Goal: Information Seeking & Learning: Learn about a topic

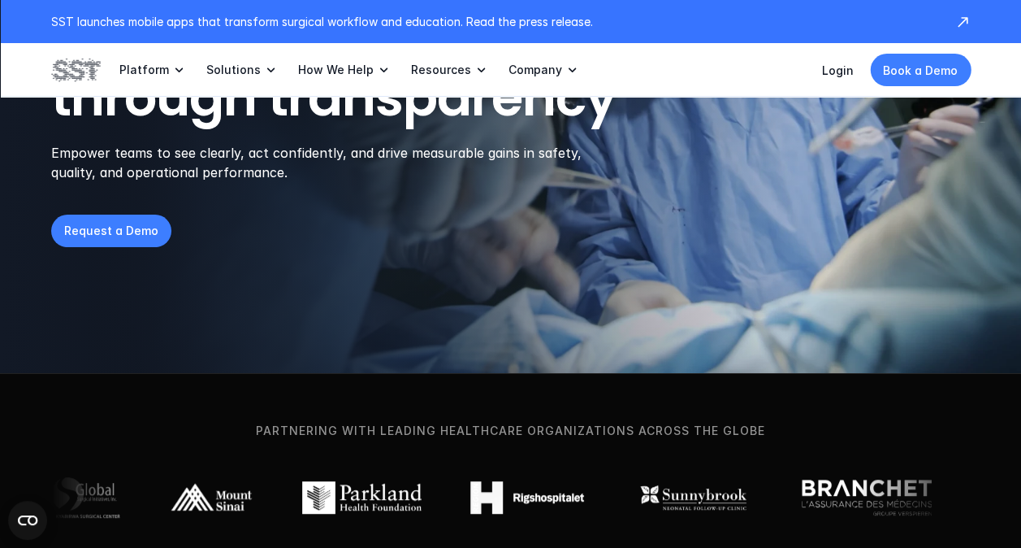
scroll to position [278, 0]
click at [221, 375] on div "Partnering with leading healthcare organizations across the globe" at bounding box center [510, 475] width 1021 height 206
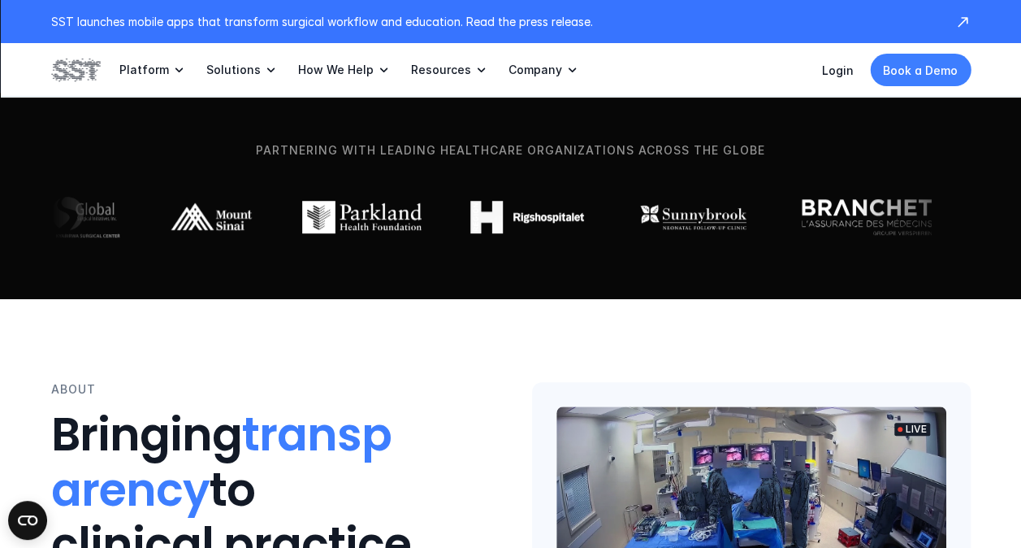
scroll to position [0, 0]
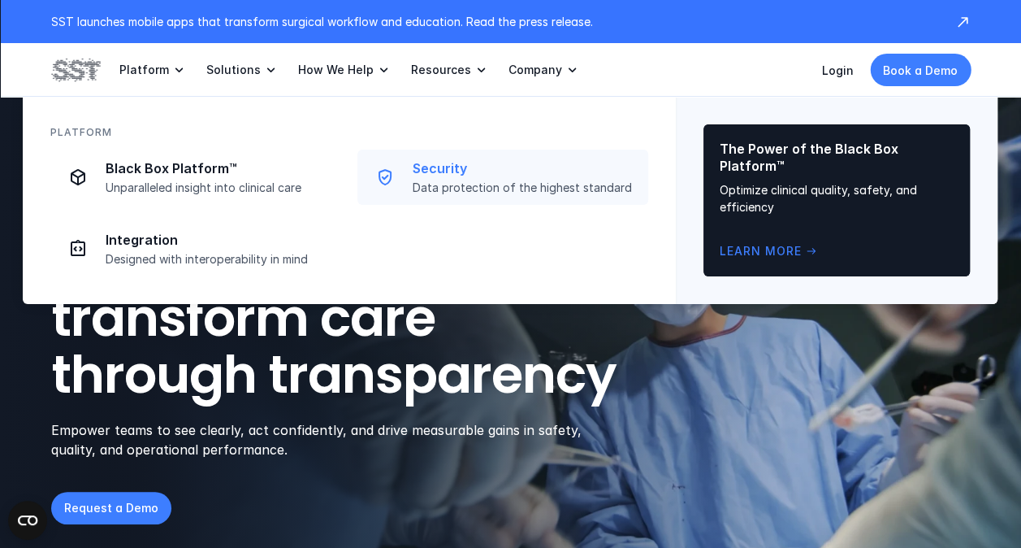
click at [438, 169] on p "Security" at bounding box center [526, 168] width 226 height 17
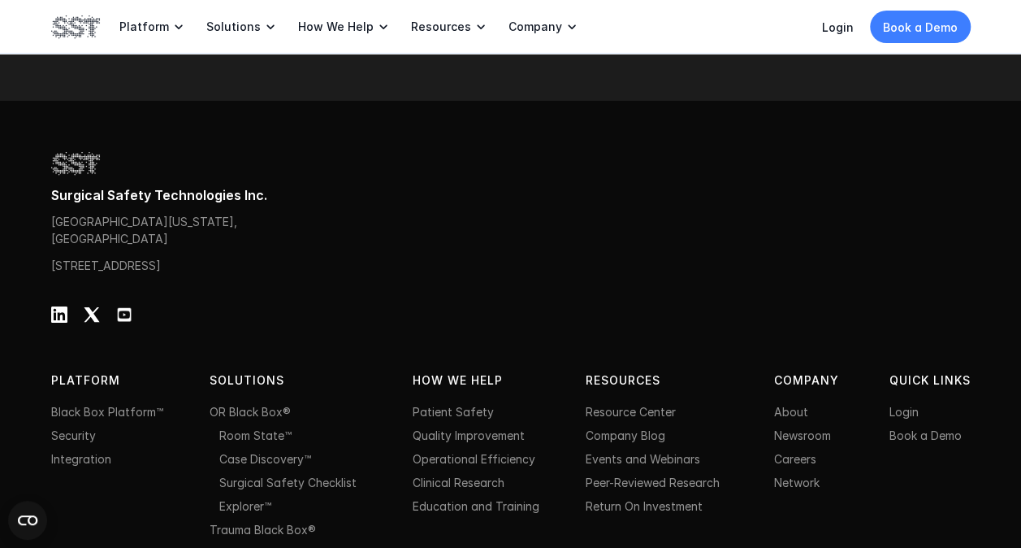
scroll to position [3097, 0]
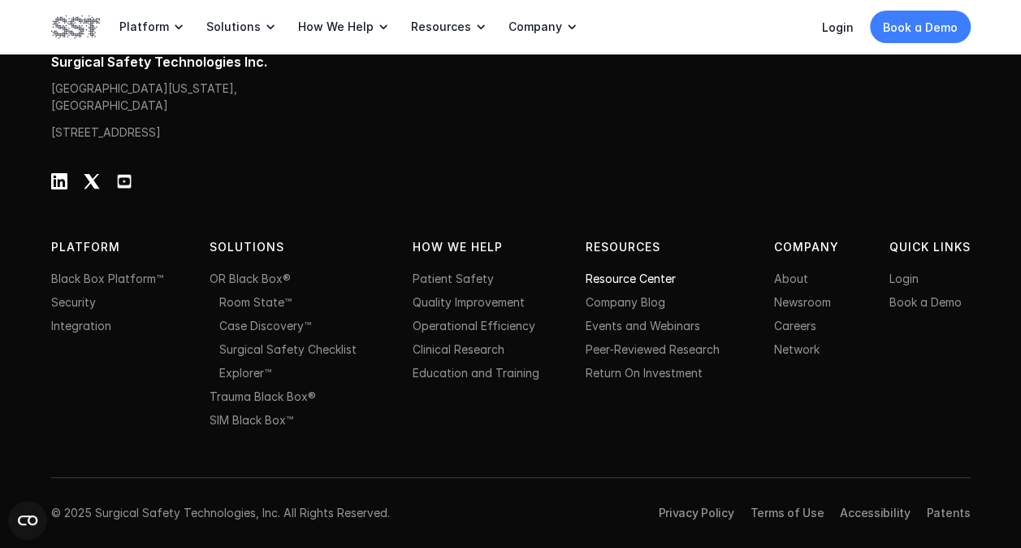
click at [653, 275] on link "Resource Center" at bounding box center [631, 278] width 90 height 14
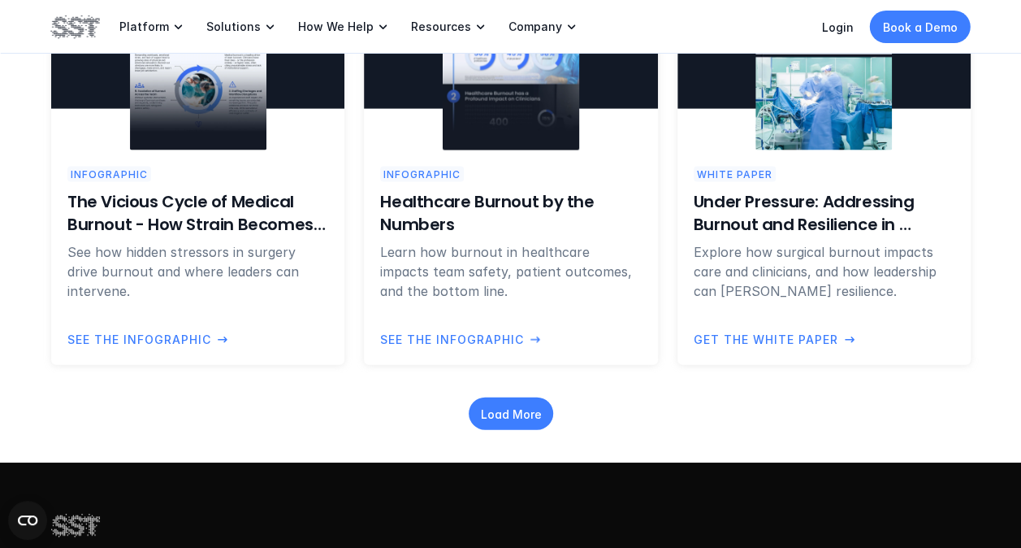
scroll to position [1718, 0]
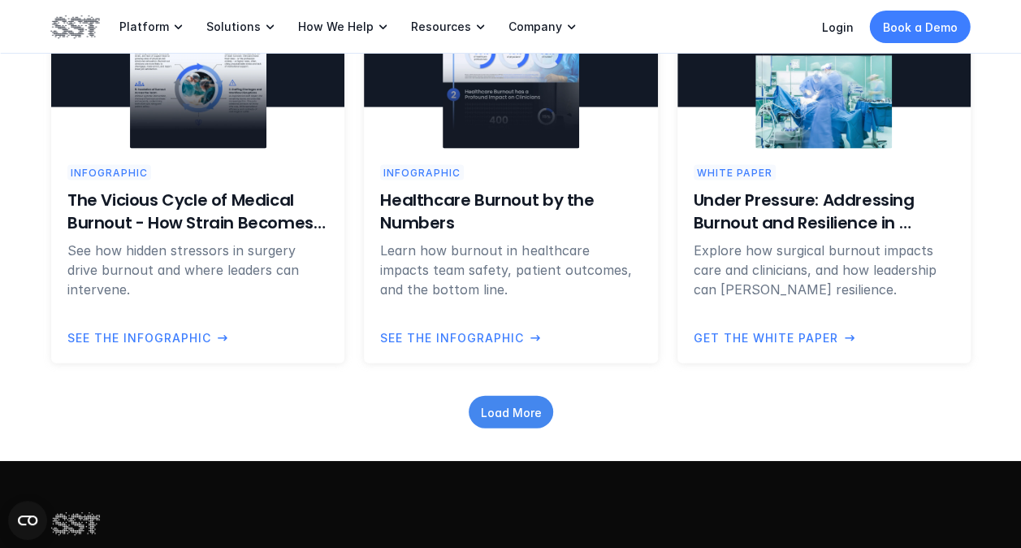
click at [515, 406] on p "Load More" at bounding box center [510, 411] width 61 height 17
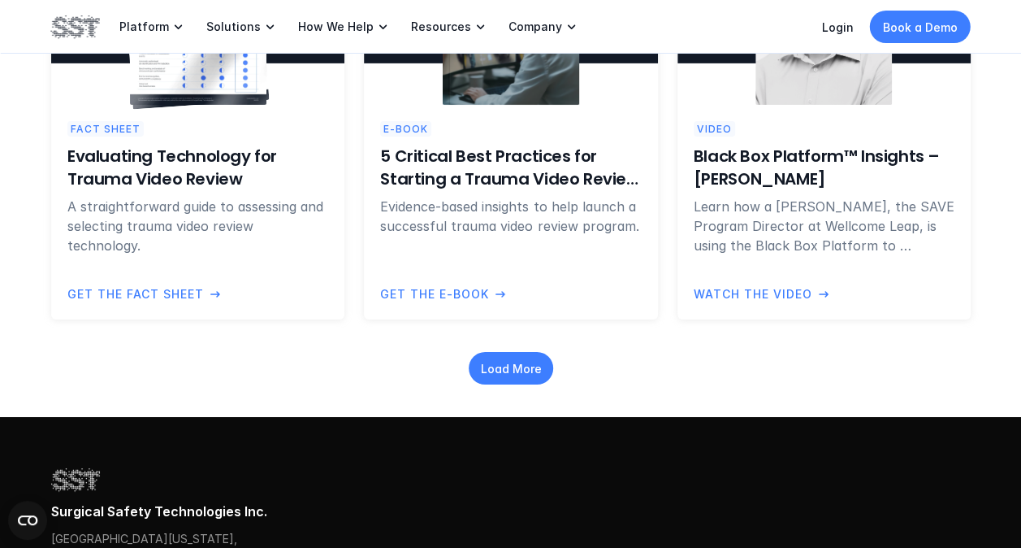
scroll to position [2647, 0]
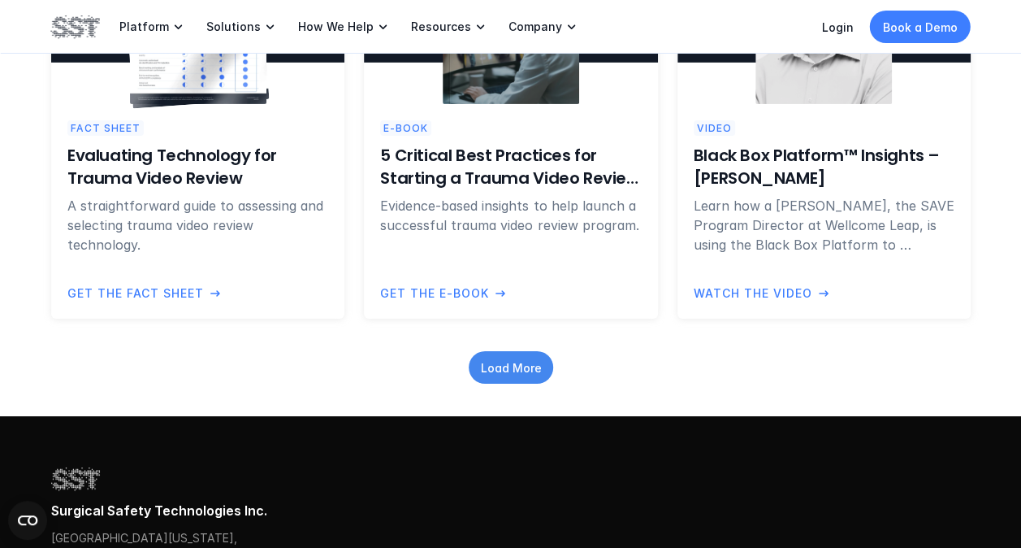
click at [518, 354] on div "Load More" at bounding box center [511, 367] width 85 height 33
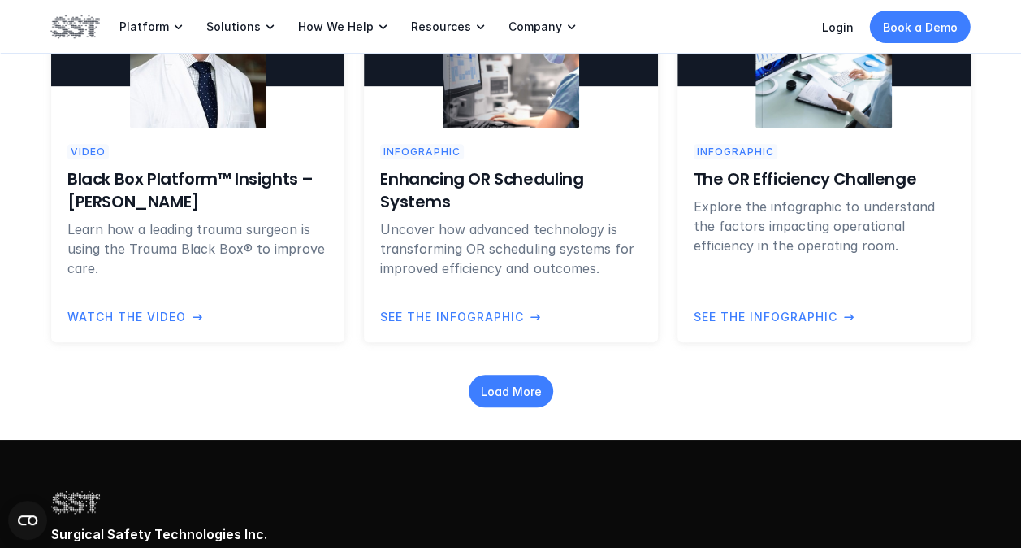
scroll to position [3510, 0]
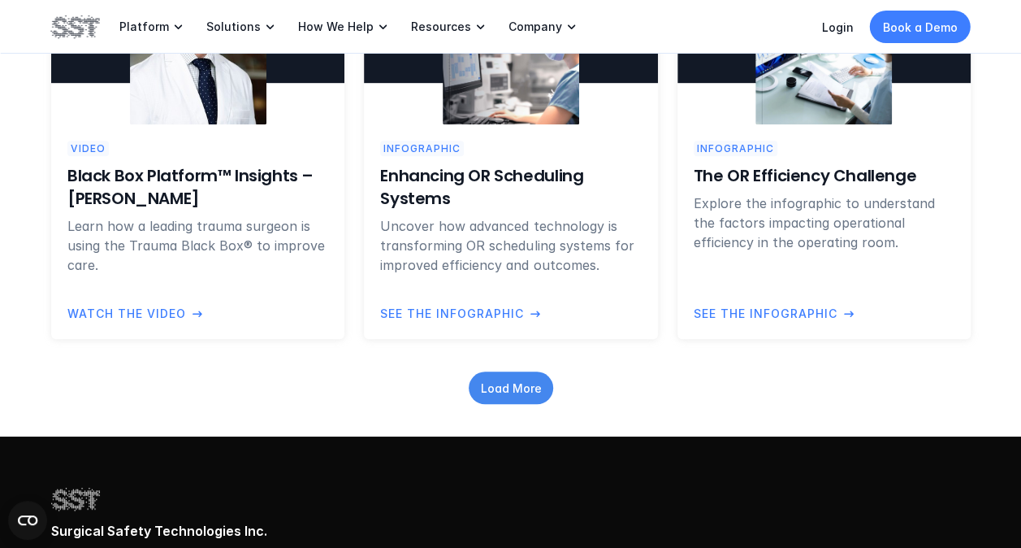
click at [520, 395] on p "Load More" at bounding box center [510, 387] width 61 height 17
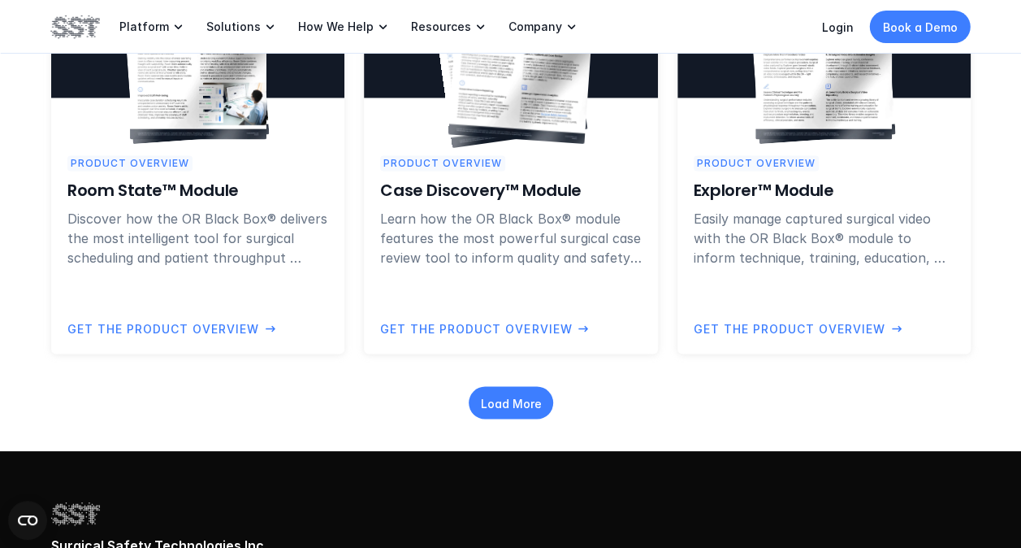
scroll to position [4382, 0]
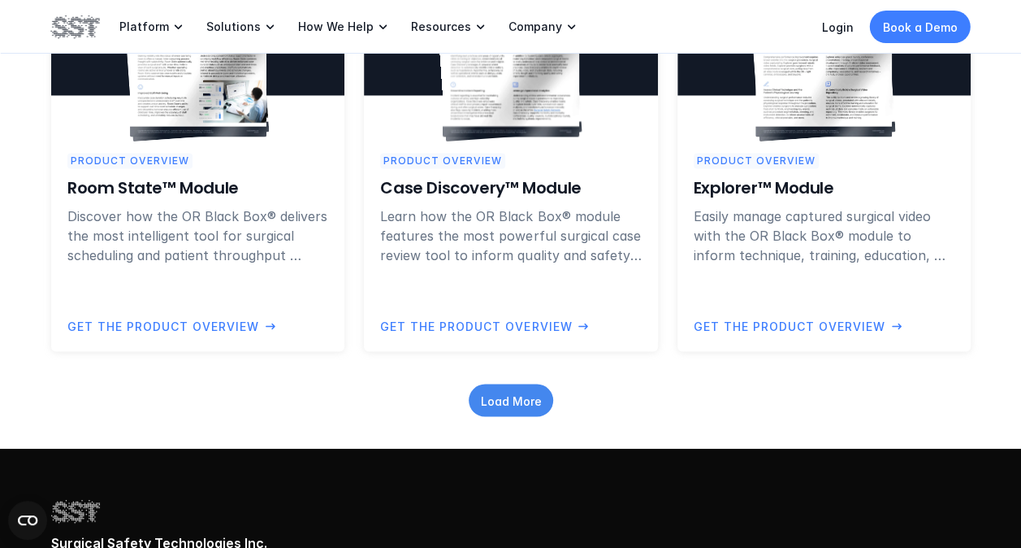
click at [514, 397] on p "Load More" at bounding box center [510, 399] width 61 height 17
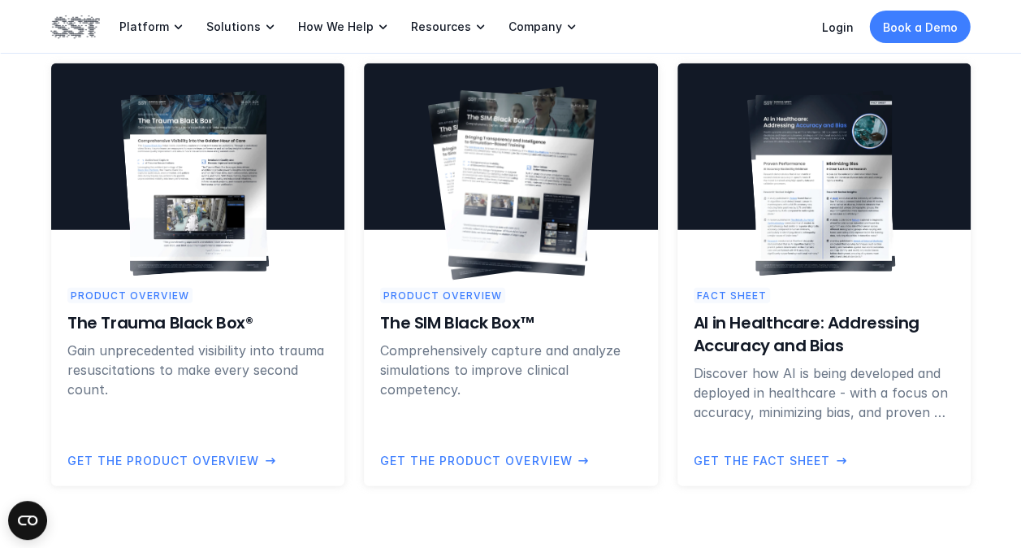
scroll to position [5137, 0]
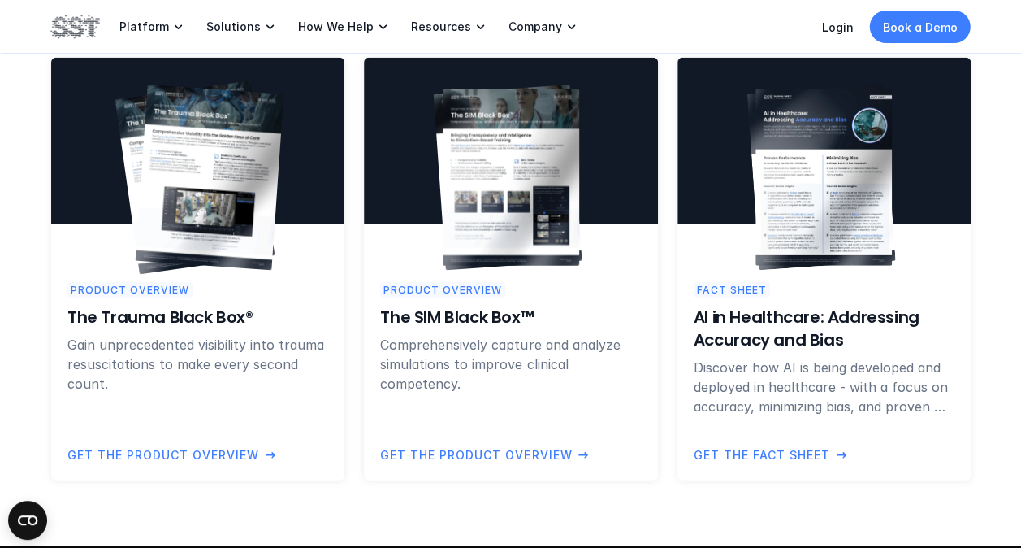
click at [218, 220] on img at bounding box center [209, 177] width 149 height 185
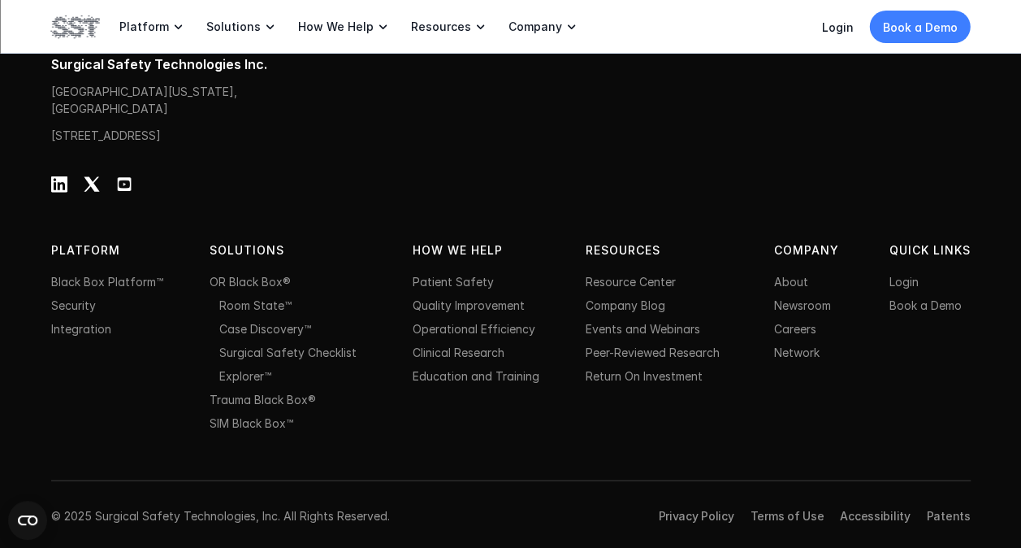
scroll to position [1812, 0]
